Goal: Transaction & Acquisition: Subscribe to service/newsletter

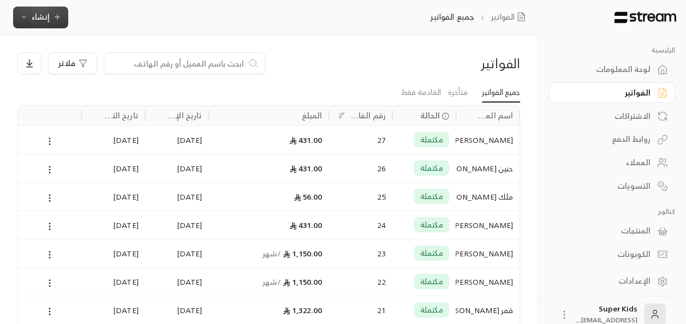
click at [40, 16] on span "إنشاء" at bounding box center [41, 17] width 18 height 14
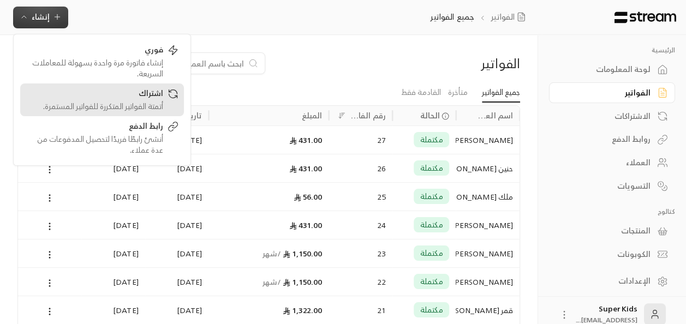
click at [153, 105] on div "أتمتة الفواتير المتكررة للفواتير المستمرة." at bounding box center [95, 106] width 138 height 11
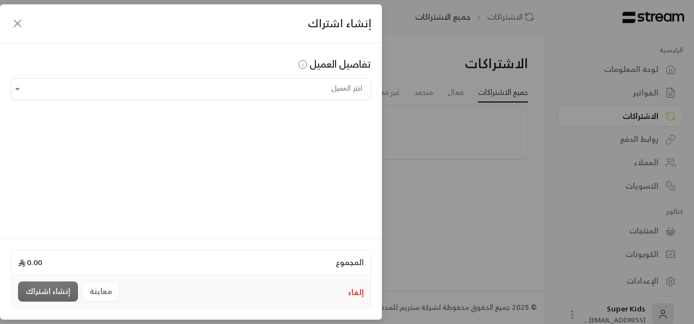
click at [212, 93] on input "اختر العميل" at bounding box center [191, 89] width 360 height 19
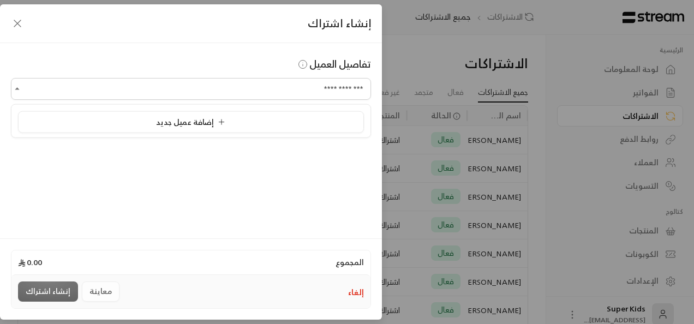
click at [219, 125] on icon at bounding box center [221, 122] width 9 height 9
type input "**********"
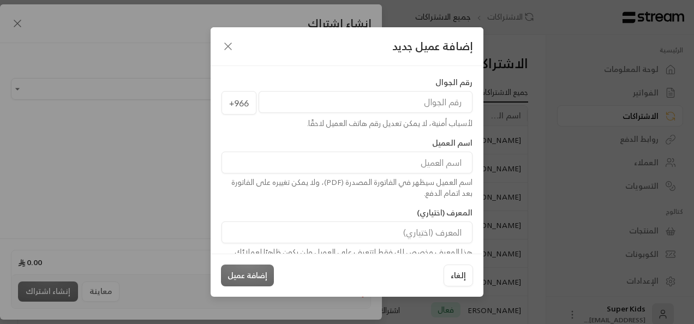
paste input "966500154154"
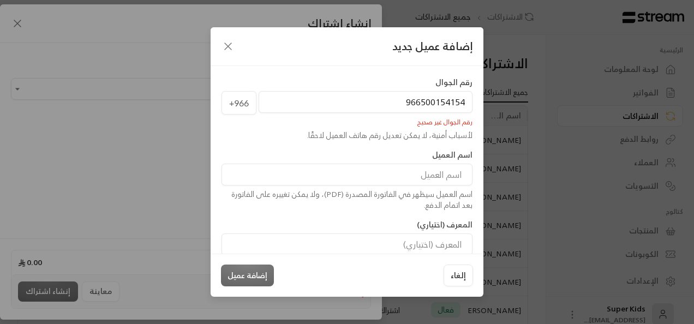
drag, startPoint x: 418, startPoint y: 102, endPoint x: 374, endPoint y: 103, distance: 44.2
click at [374, 103] on input "966500154154" at bounding box center [366, 102] width 214 height 22
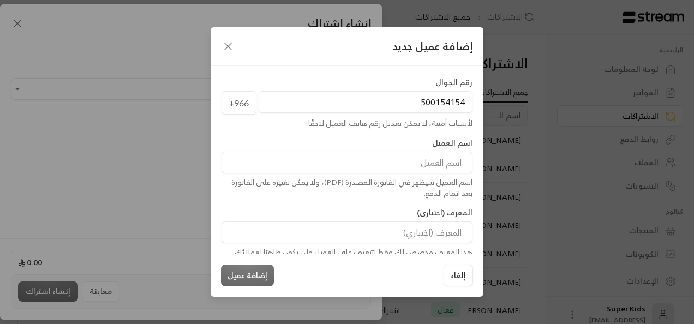
type input "500154154"
click at [248, 278] on div "إلغاء إضافة عميل" at bounding box center [347, 276] width 252 height 22
click at [383, 163] on input at bounding box center [347, 163] width 251 height 22
type input "[PERSON_NAME]"
click at [241, 277] on button "إضافة عميل" at bounding box center [247, 276] width 53 height 22
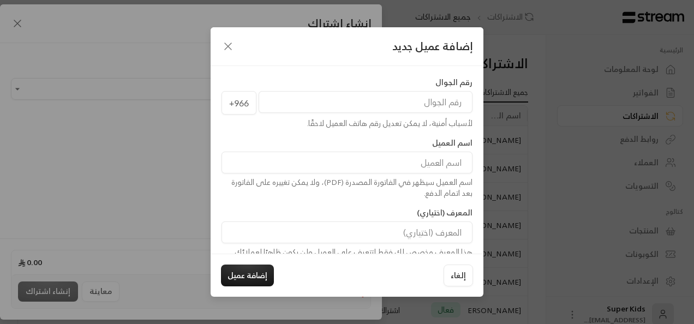
type input "**********"
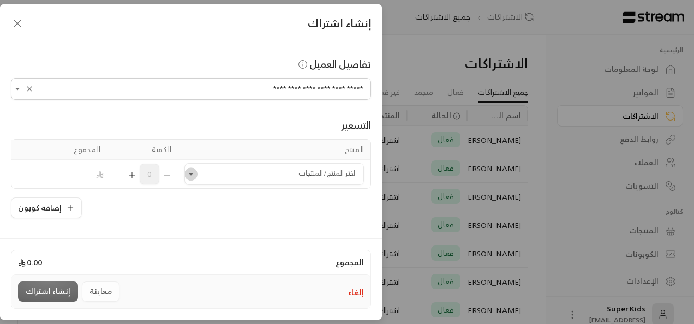
click at [197, 171] on icon "Open" at bounding box center [191, 174] width 11 height 11
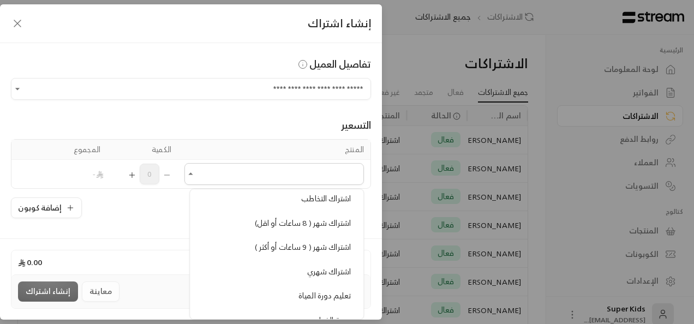
scroll to position [261, 0]
click at [348, 215] on span "اشتراك شهر ( 8 ساعات أو اقل)" at bounding box center [303, 222] width 96 height 14
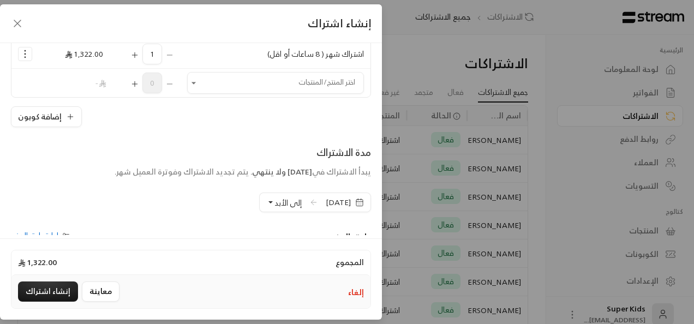
scroll to position [124, 0]
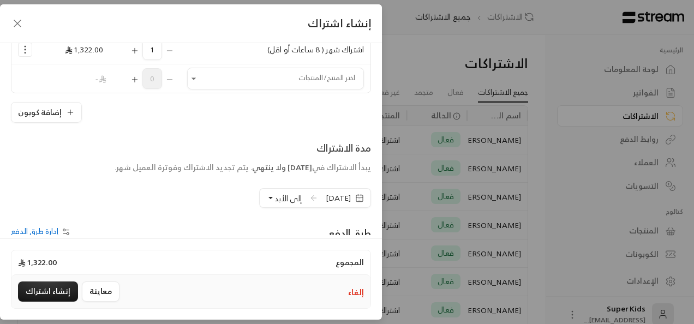
click at [341, 196] on span "[DATE]" at bounding box center [338, 198] width 25 height 11
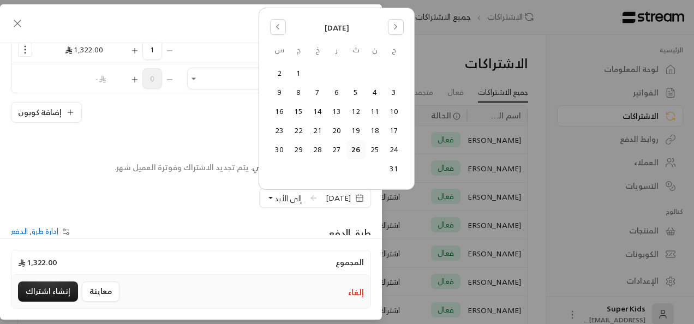
click at [396, 152] on button "24" at bounding box center [394, 150] width 18 height 18
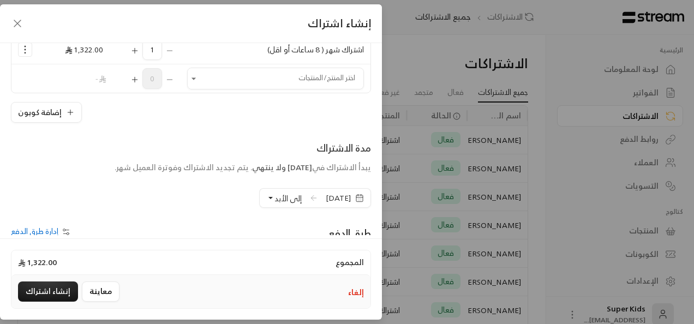
click at [331, 198] on span "[DATE]" at bounding box center [338, 198] width 25 height 11
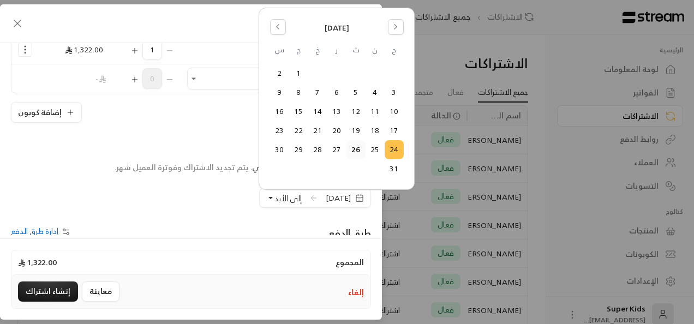
click at [373, 153] on button "25" at bounding box center [375, 150] width 18 height 18
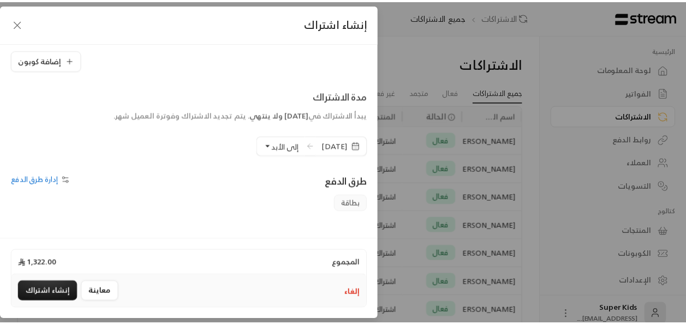
scroll to position [257, 0]
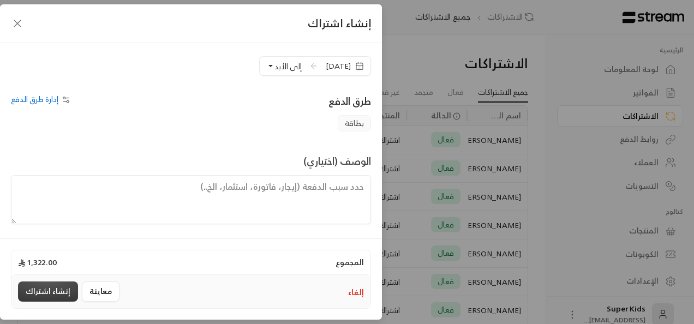
click at [46, 291] on button "إنشاء اشتراك" at bounding box center [48, 292] width 60 height 20
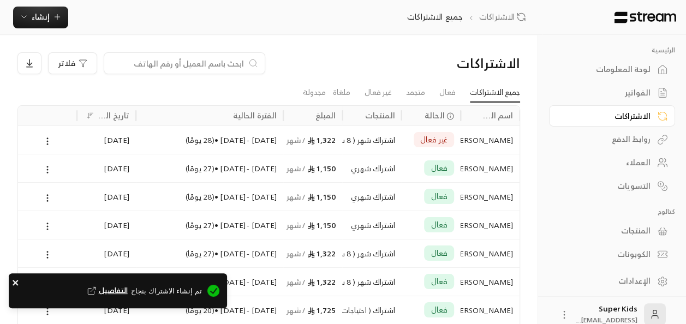
click at [13, 285] on icon "close" at bounding box center [16, 282] width 8 height 9
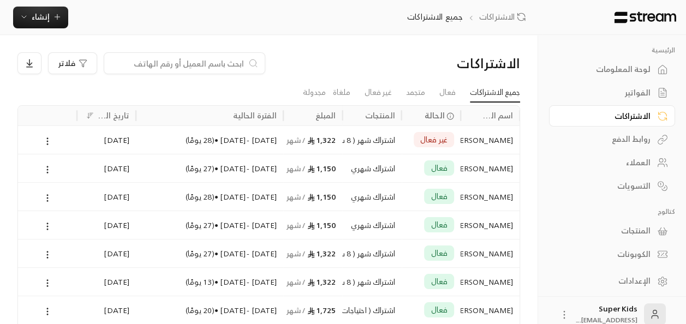
click at [624, 74] on div "لوحة المعلومات" at bounding box center [607, 69] width 88 height 11
